Goal: Task Accomplishment & Management: Manage account settings

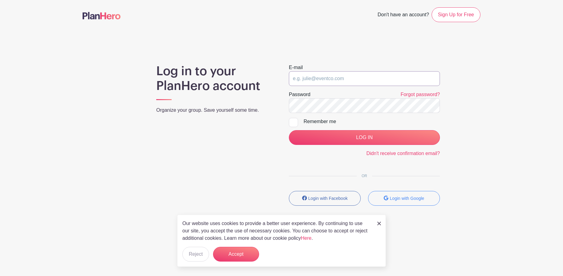
click at [353, 75] on input "email" at bounding box center [364, 78] width 151 height 15
type input "info@sweetmonday.org"
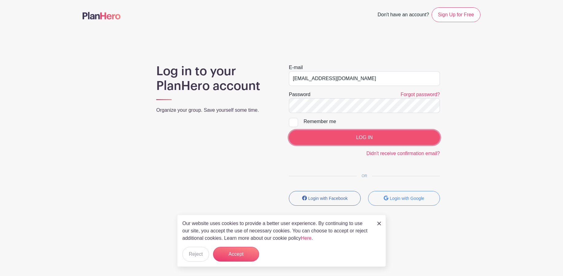
click at [370, 138] on input "LOG IN" at bounding box center [364, 137] width 151 height 15
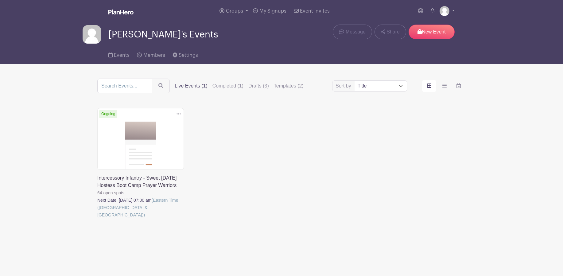
click at [97, 218] on link at bounding box center [97, 218] width 0 height 0
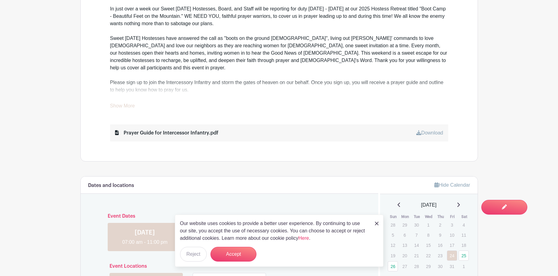
scroll to position [276, 0]
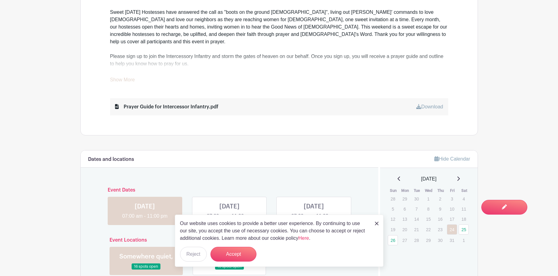
click at [121, 77] on link "Show More" at bounding box center [122, 81] width 25 height 8
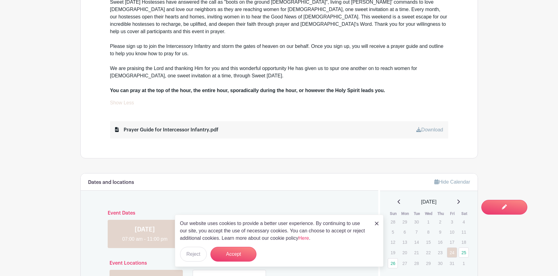
scroll to position [307, 0]
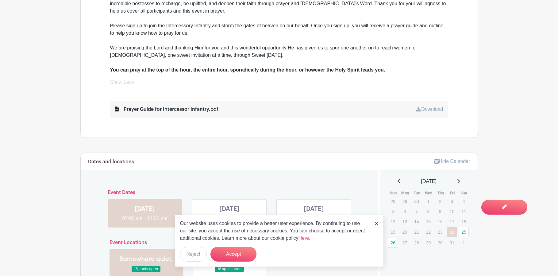
drag, startPoint x: 341, startPoint y: 117, endPoint x: 267, endPoint y: 118, distance: 73.6
click at [340, 117] on div "Calling all Pink Prayer Warriors! It's time to report for duty! In just over a …" at bounding box center [278, 24] width 367 height 226
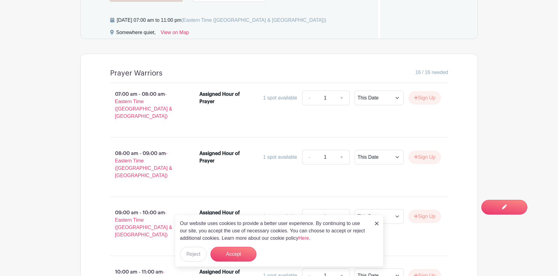
scroll to position [644, 0]
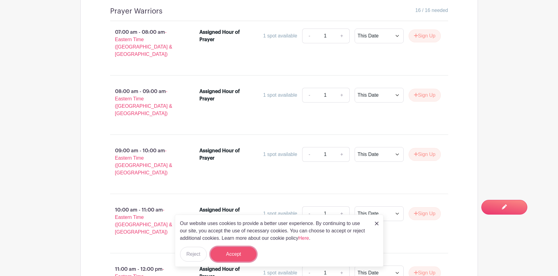
click at [240, 252] on button "Accept" at bounding box center [233, 254] width 46 height 15
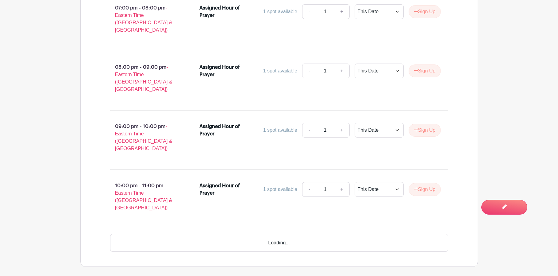
scroll to position [1364, 0]
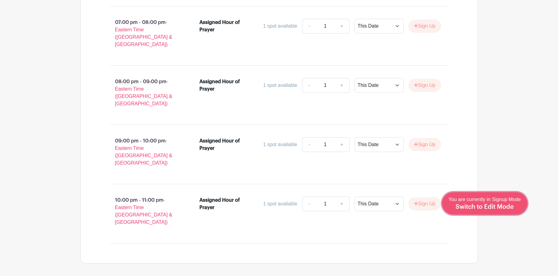
click at [504, 209] on span "Switch to Edit Mode" at bounding box center [484, 207] width 58 height 6
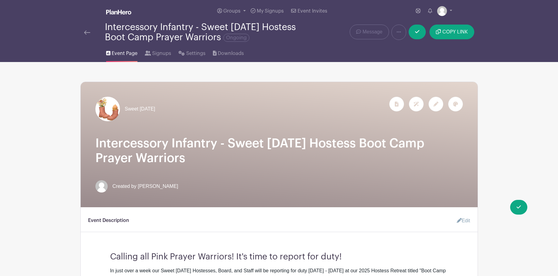
click at [439, 105] on div at bounding box center [435, 104] width 15 height 15
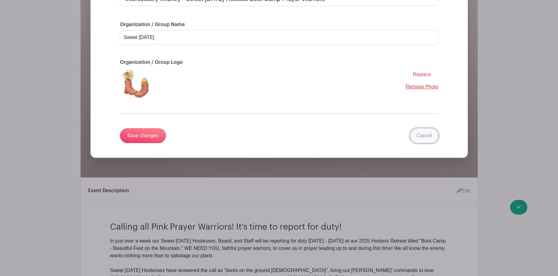
click at [427, 138] on link "Cancel" at bounding box center [424, 135] width 28 height 15
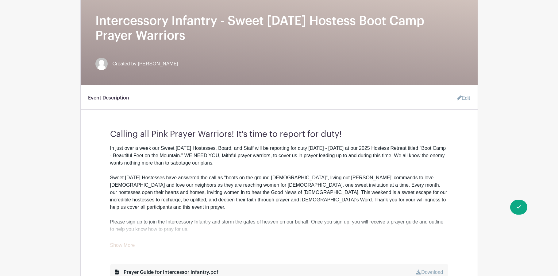
scroll to position [122, 0]
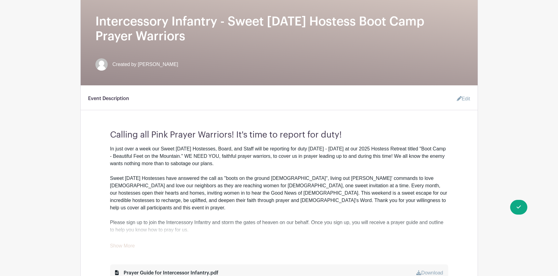
click at [460, 102] on link "Edit" at bounding box center [461, 99] width 18 height 12
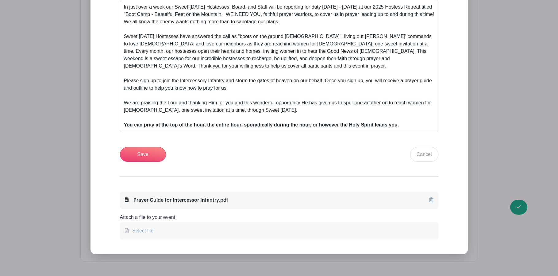
scroll to position [336, 0]
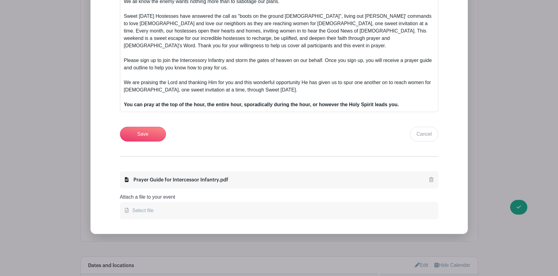
click at [146, 208] on span "Select file" at bounding box center [142, 210] width 24 height 5
click at [0, 0] on input "Select file" at bounding box center [0, 0] width 0 height 0
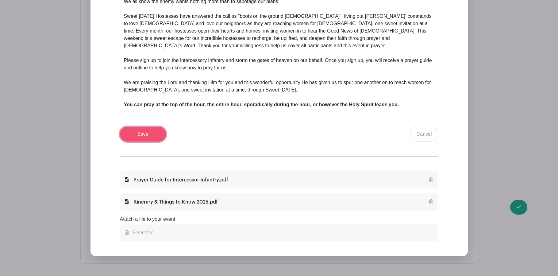
click at [144, 127] on input "Save" at bounding box center [143, 134] width 46 height 15
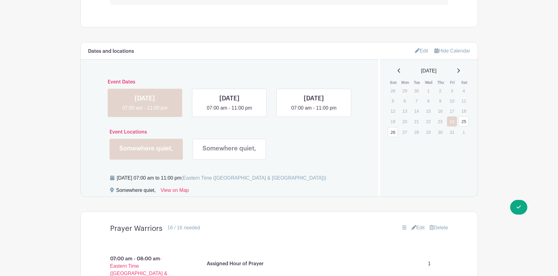
scroll to position [570, 0]
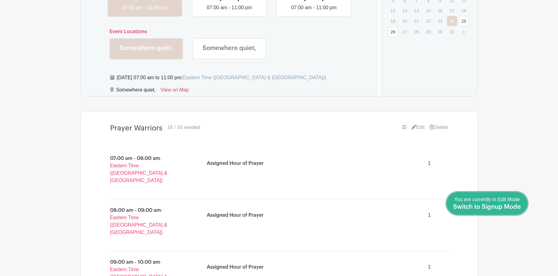
click at [514, 207] on span "Switch to Signup Mode" at bounding box center [487, 207] width 68 height 6
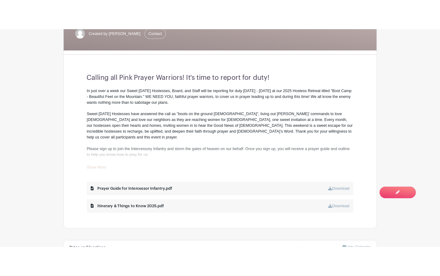
scroll to position [215, 0]
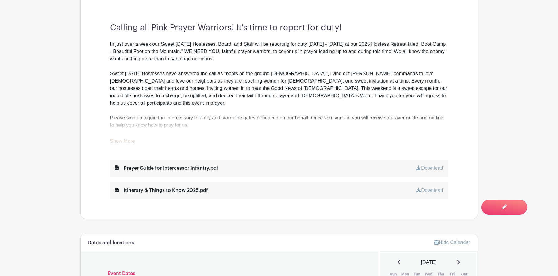
click at [185, 192] on div "Itinerary & Things to Know 2025.pdf" at bounding box center [161, 189] width 93 height 7
click at [433, 169] on link "Download" at bounding box center [429, 167] width 27 height 5
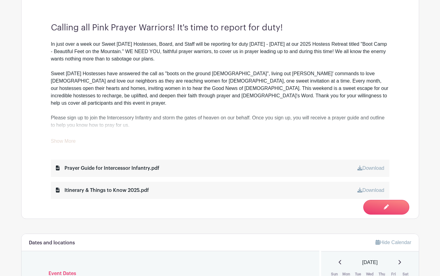
click at [378, 188] on link "Download" at bounding box center [370, 189] width 27 height 5
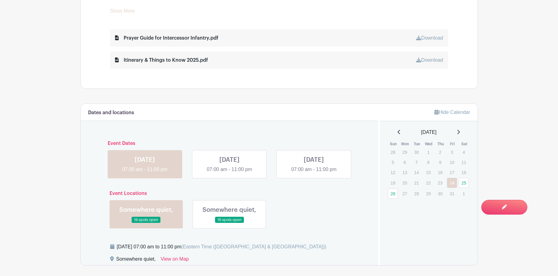
scroll to position [337, 0]
